Goal: Transaction & Acquisition: Purchase product/service

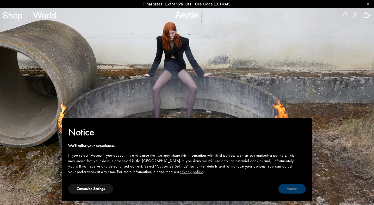
click at [289, 193] on button "Accept" at bounding box center [291, 189] width 27 height 10
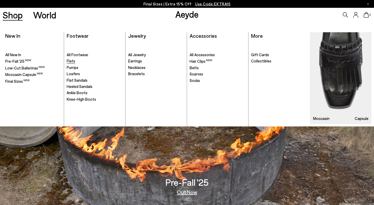
click at [70, 61] on span "Flats" at bounding box center [71, 61] width 9 height 5
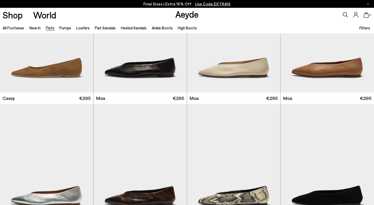
scroll to position [668, 0]
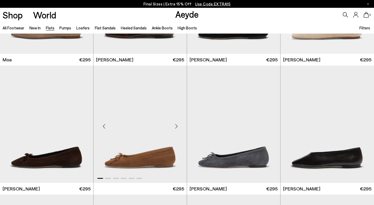
scroll to position [1082, 0]
